Goal: Task Accomplishment & Management: Use online tool/utility

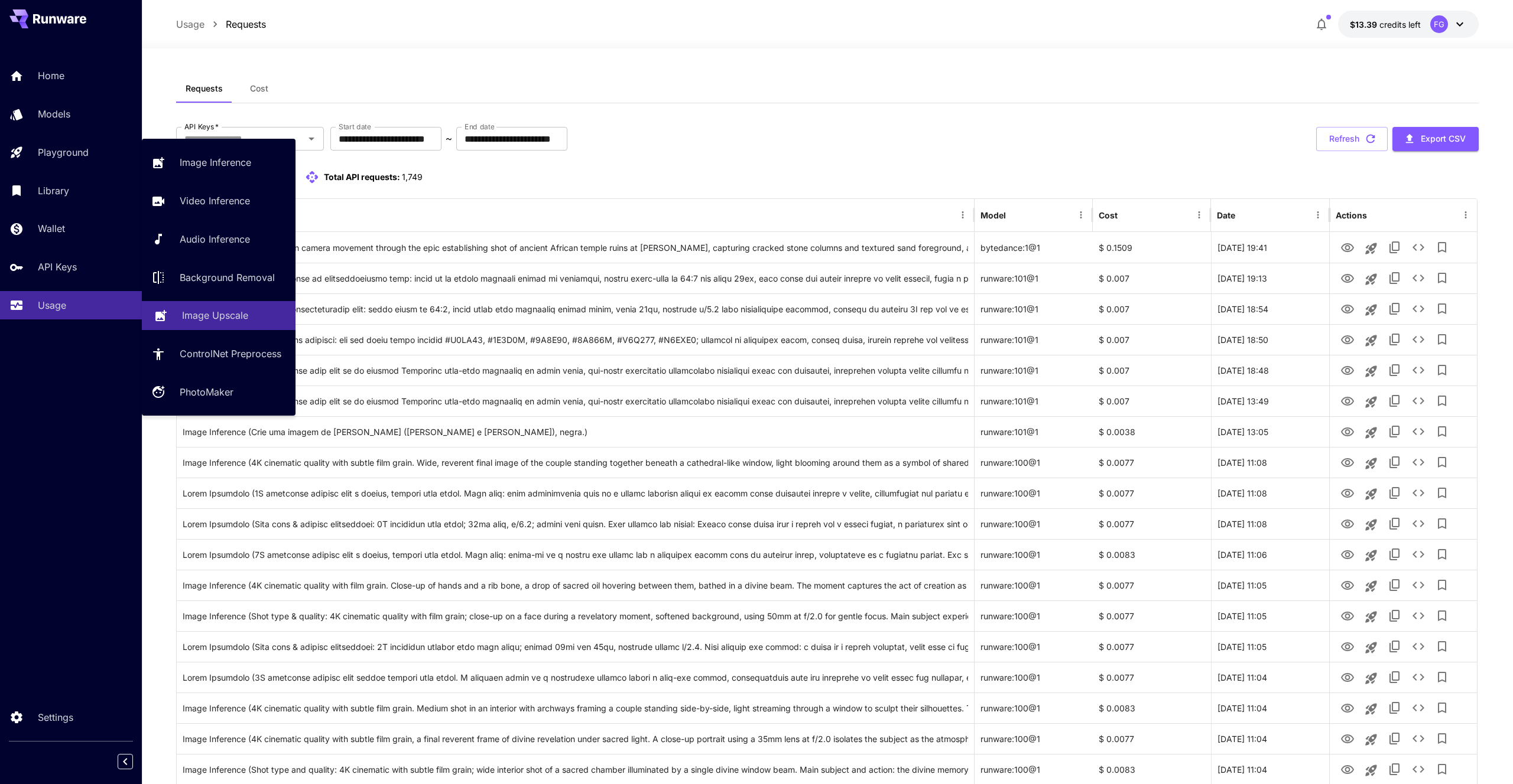
click at [203, 315] on p "Image Upscale" at bounding box center [215, 315] width 66 height 14
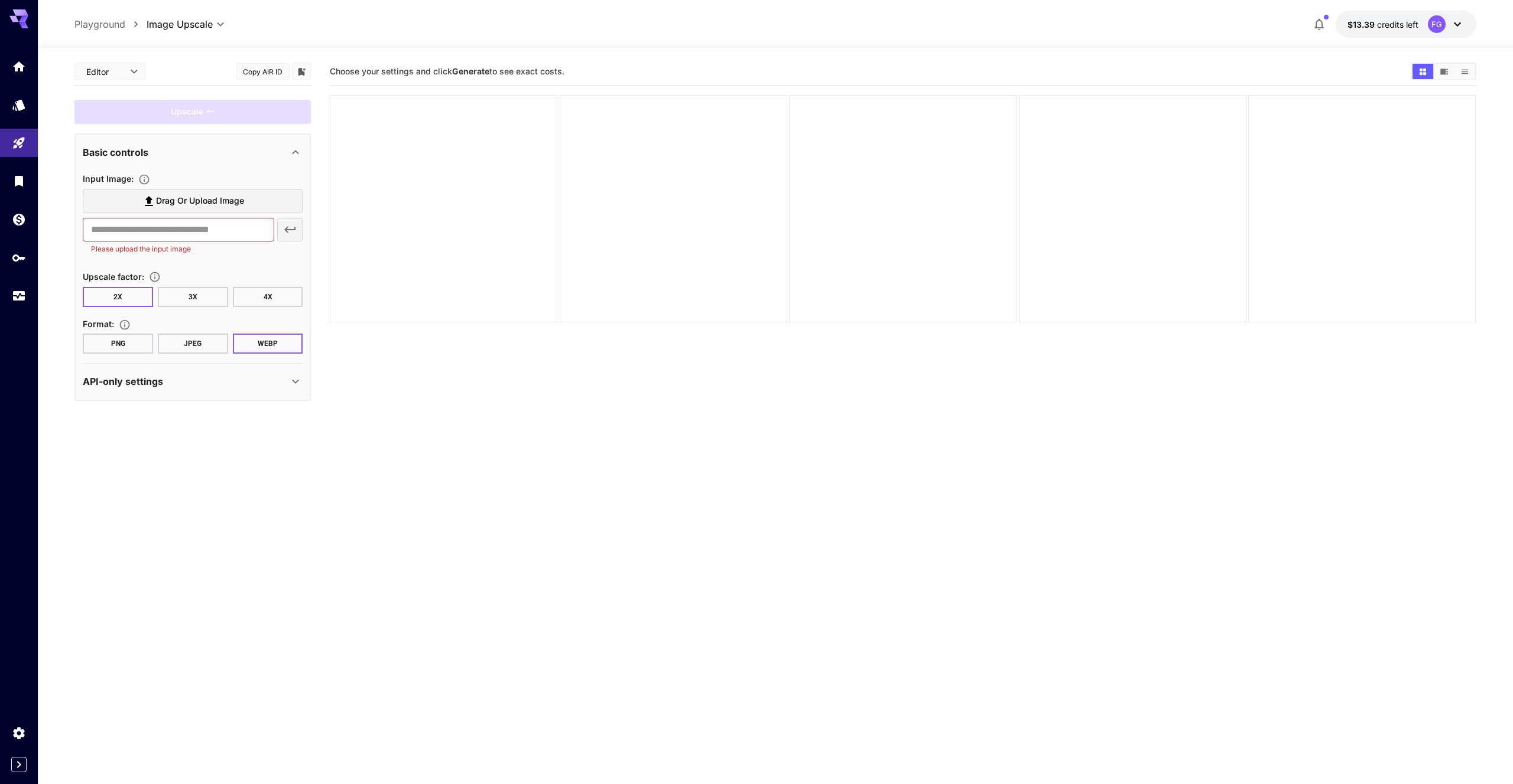
click at [154, 199] on icon at bounding box center [149, 201] width 14 height 14
click at [0, 0] on input "Drag or upload image" at bounding box center [0, 0] width 0 height 0
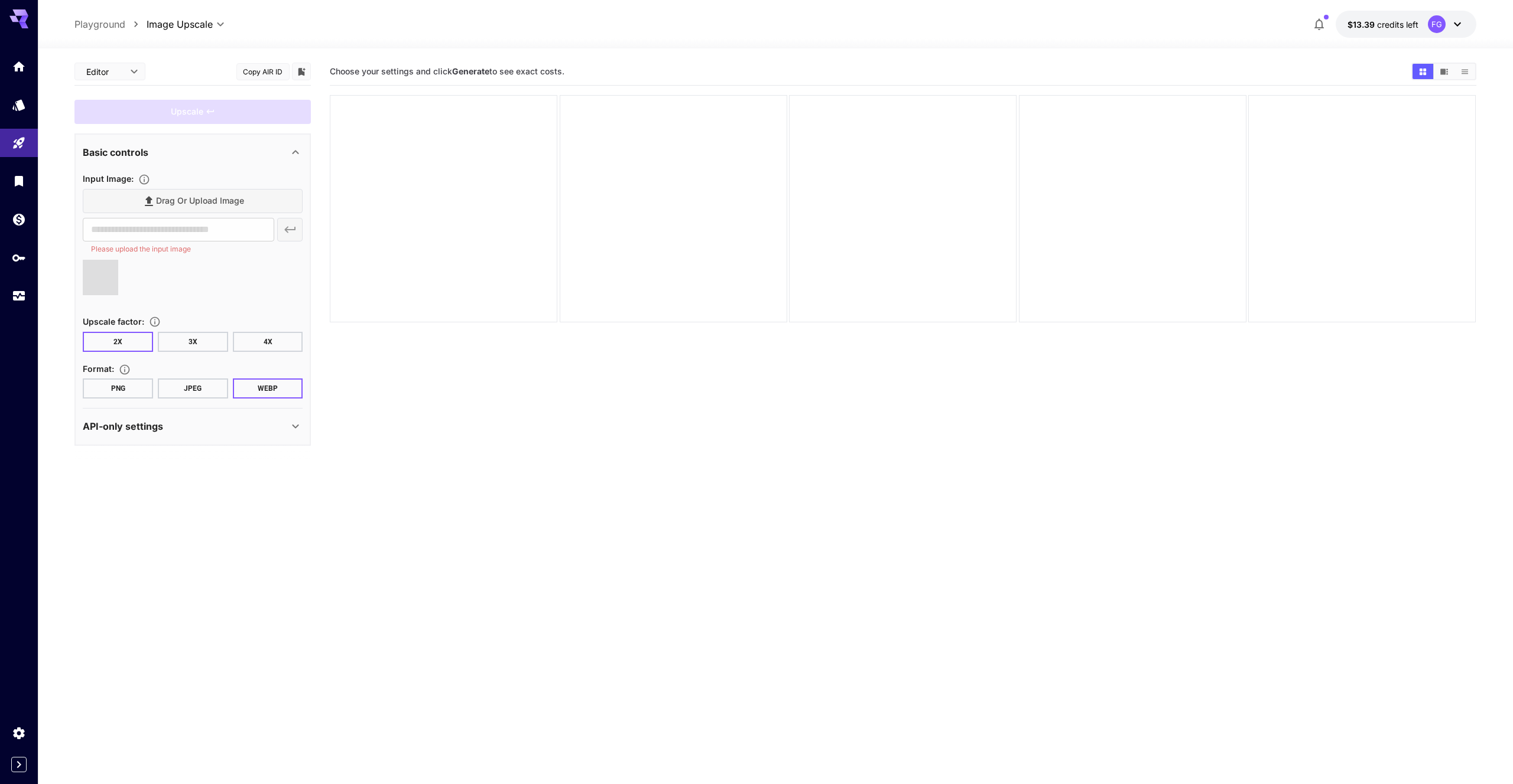
type input "**********"
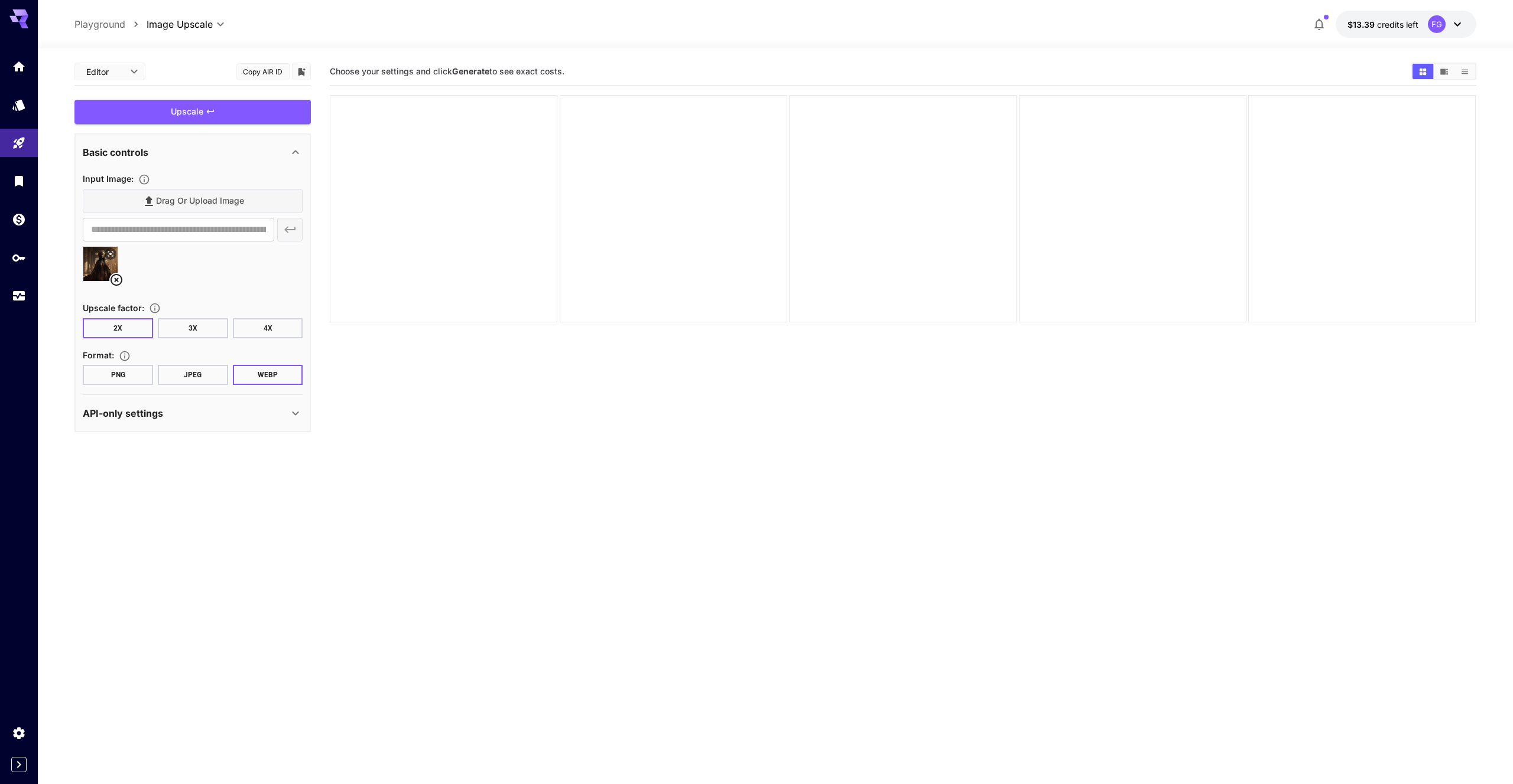
click at [130, 379] on button "PNG" at bounding box center [118, 375] width 70 height 20
click at [182, 380] on button "JPEG" at bounding box center [193, 375] width 70 height 20
drag, startPoint x: 194, startPoint y: 113, endPoint x: 219, endPoint y: 121, distance: 26.2
click at [194, 113] on div "Upscale" at bounding box center [192, 112] width 236 height 24
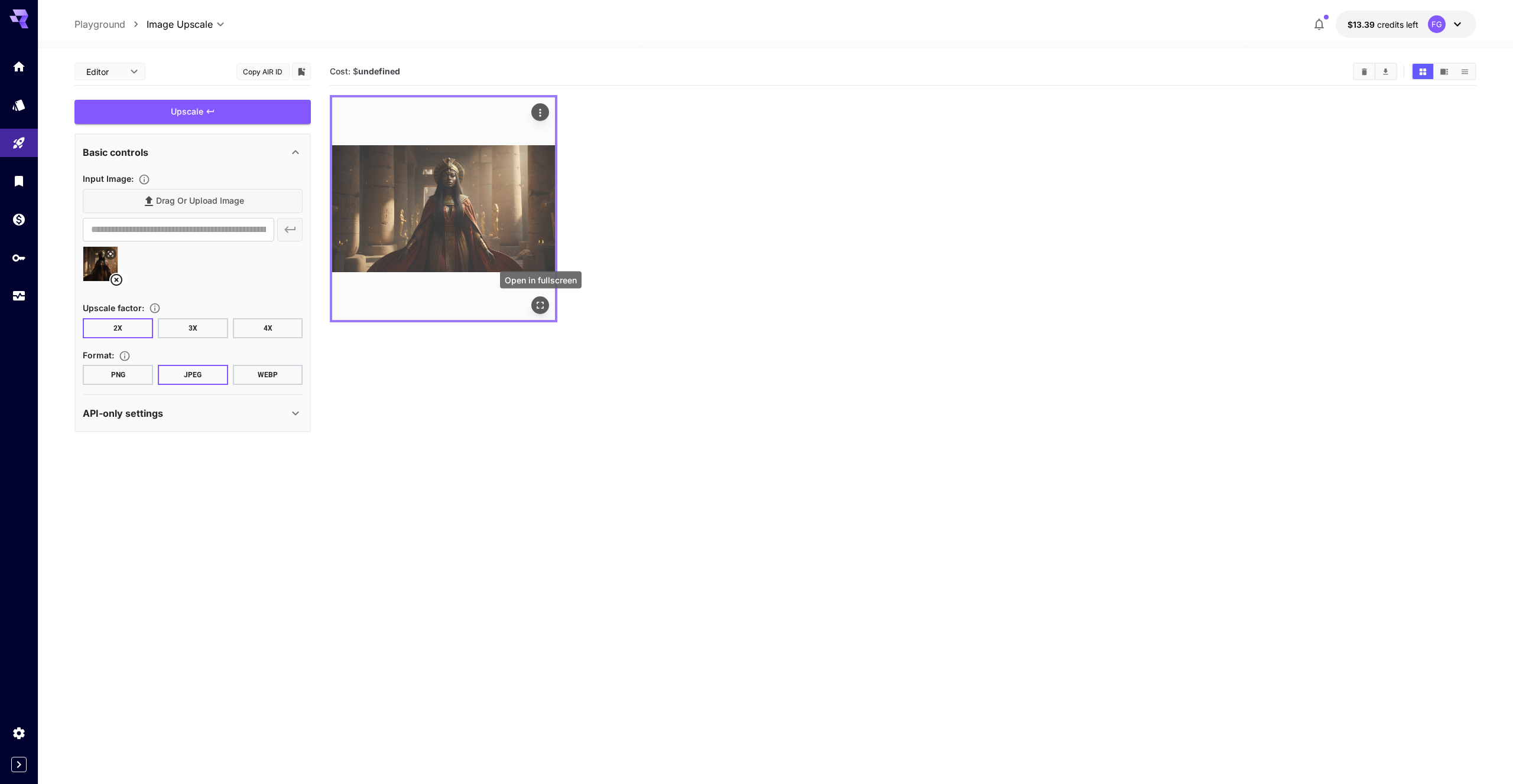
click at [538, 302] on icon "Open in fullscreen" at bounding box center [540, 305] width 7 height 7
click at [538, 105] on div "Actions" at bounding box center [541, 112] width 11 height 14
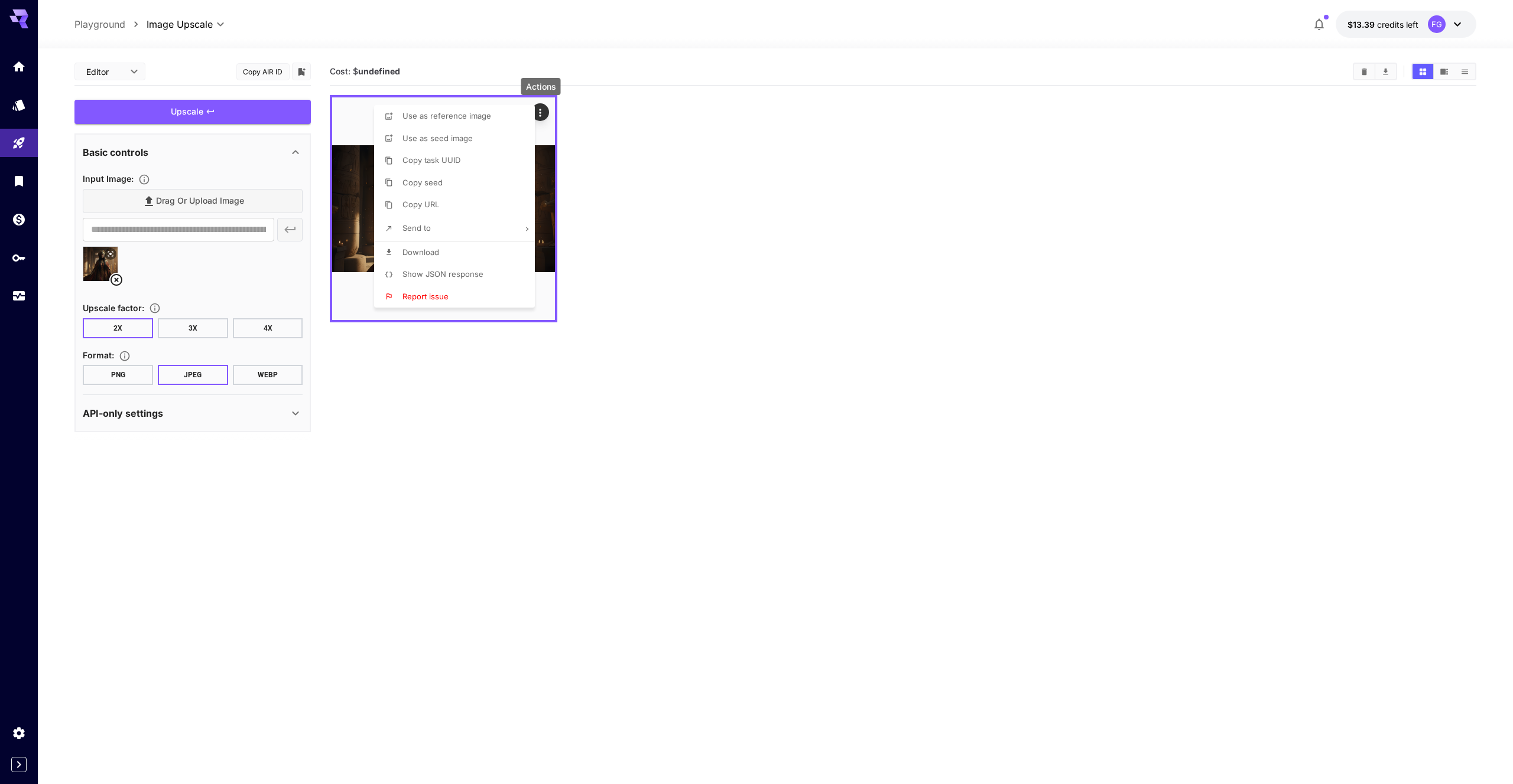
click at [443, 253] on li "Download" at bounding box center [457, 252] width 167 height 22
